Goal: Task Accomplishment & Management: Use online tool/utility

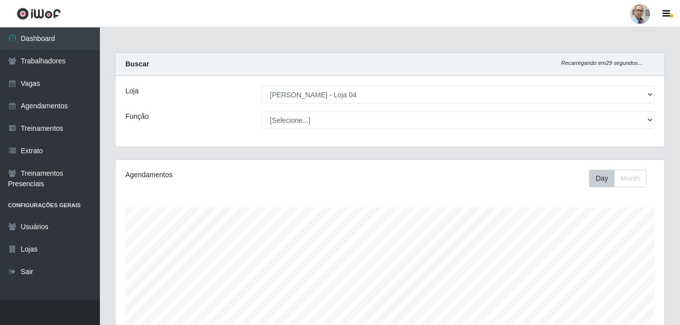
select select "251"
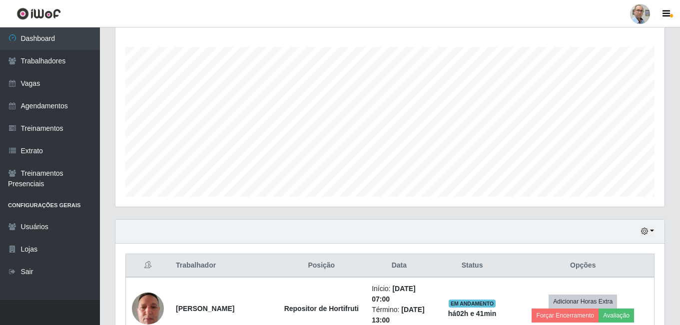
scroll to position [207, 549]
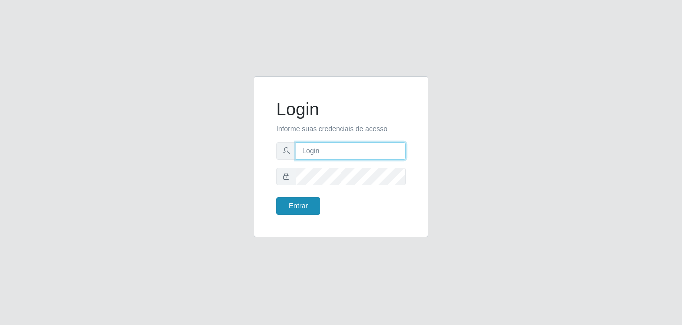
type input "[EMAIL_ADDRESS][DOMAIN_NAME]"
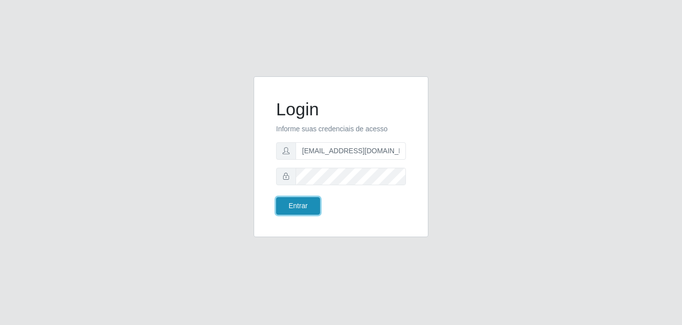
click at [307, 208] on button "Entrar" at bounding box center [298, 205] width 44 height 17
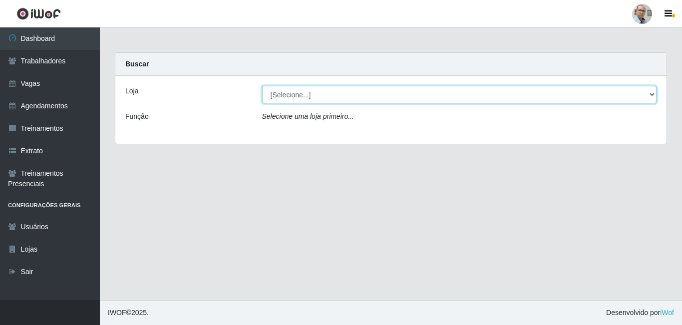
click at [651, 96] on select "[Selecione...] Mar Vermelho - Loja 04" at bounding box center [459, 94] width 395 height 17
select select "251"
click at [262, 86] on select "[Selecione...] Mar Vermelho - Loja 04" at bounding box center [459, 94] width 395 height 17
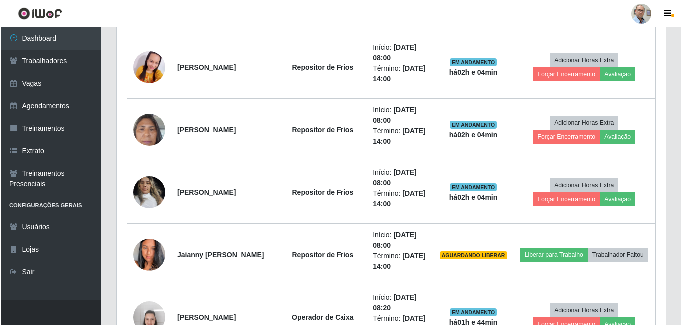
scroll to position [549, 0]
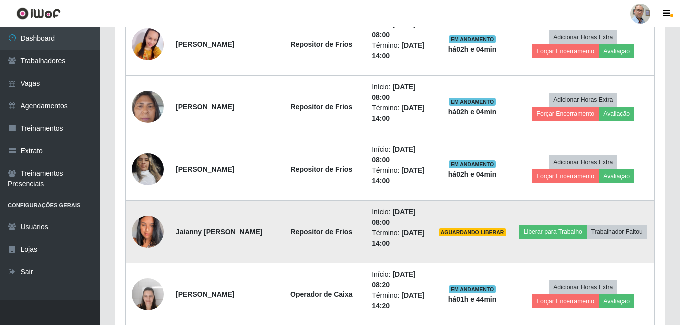
click at [151, 233] on img at bounding box center [148, 231] width 32 height 57
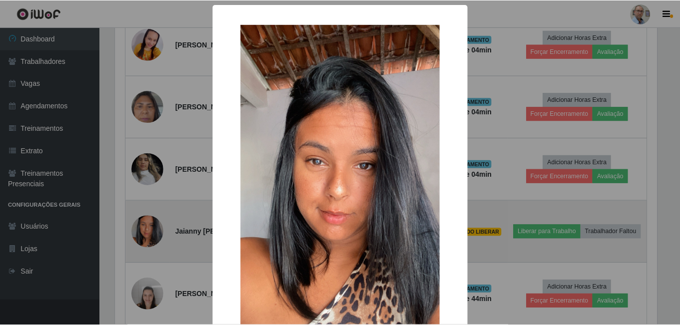
scroll to position [207, 544]
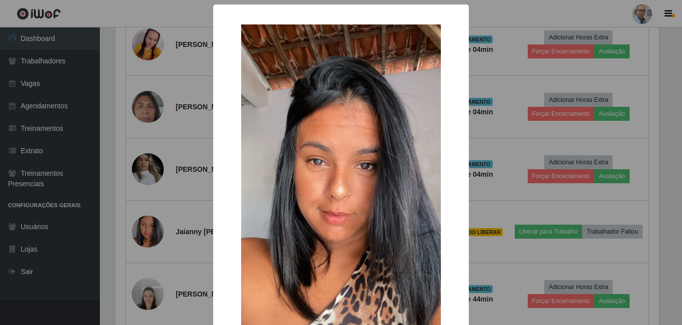
click at [498, 186] on div "× OK Cancel" at bounding box center [341, 162] width 682 height 325
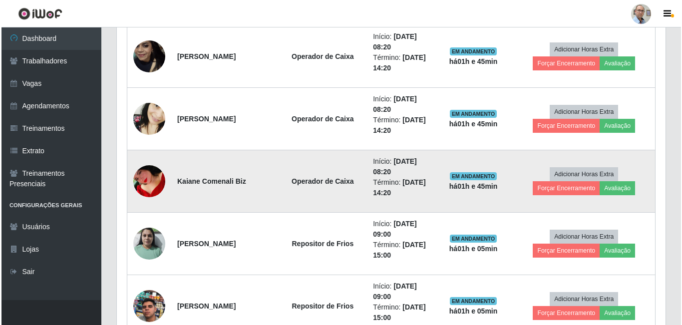
scroll to position [999, 0]
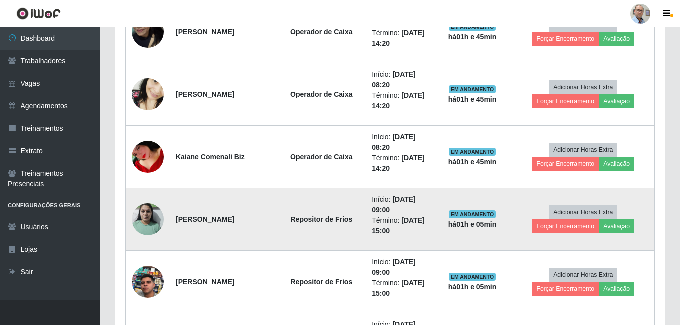
click at [156, 214] on img at bounding box center [148, 219] width 32 height 42
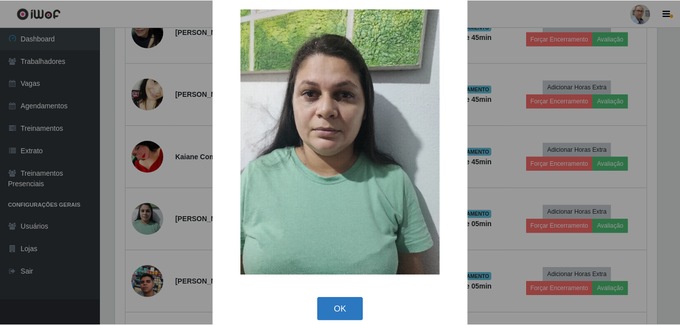
scroll to position [28, 0]
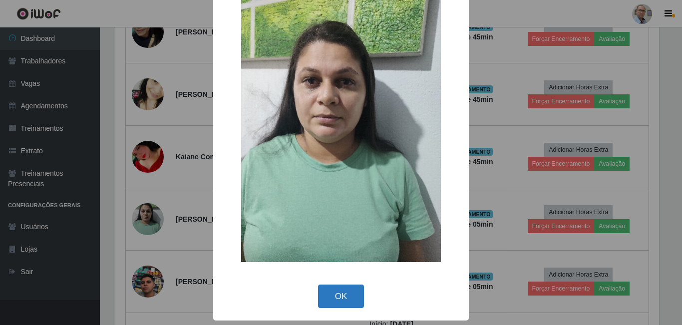
click at [334, 297] on button "OK" at bounding box center [341, 296] width 46 height 23
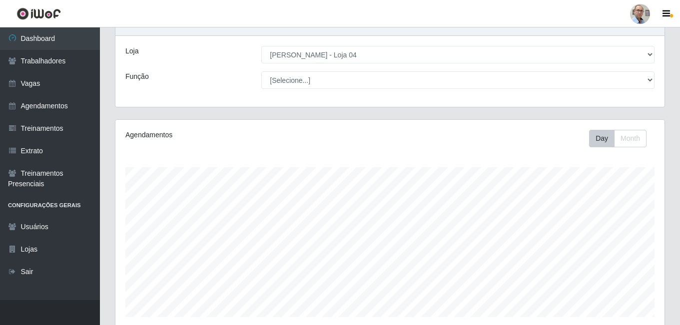
scroll to position [0, 0]
